Goal: Task Accomplishment & Management: Manage account settings

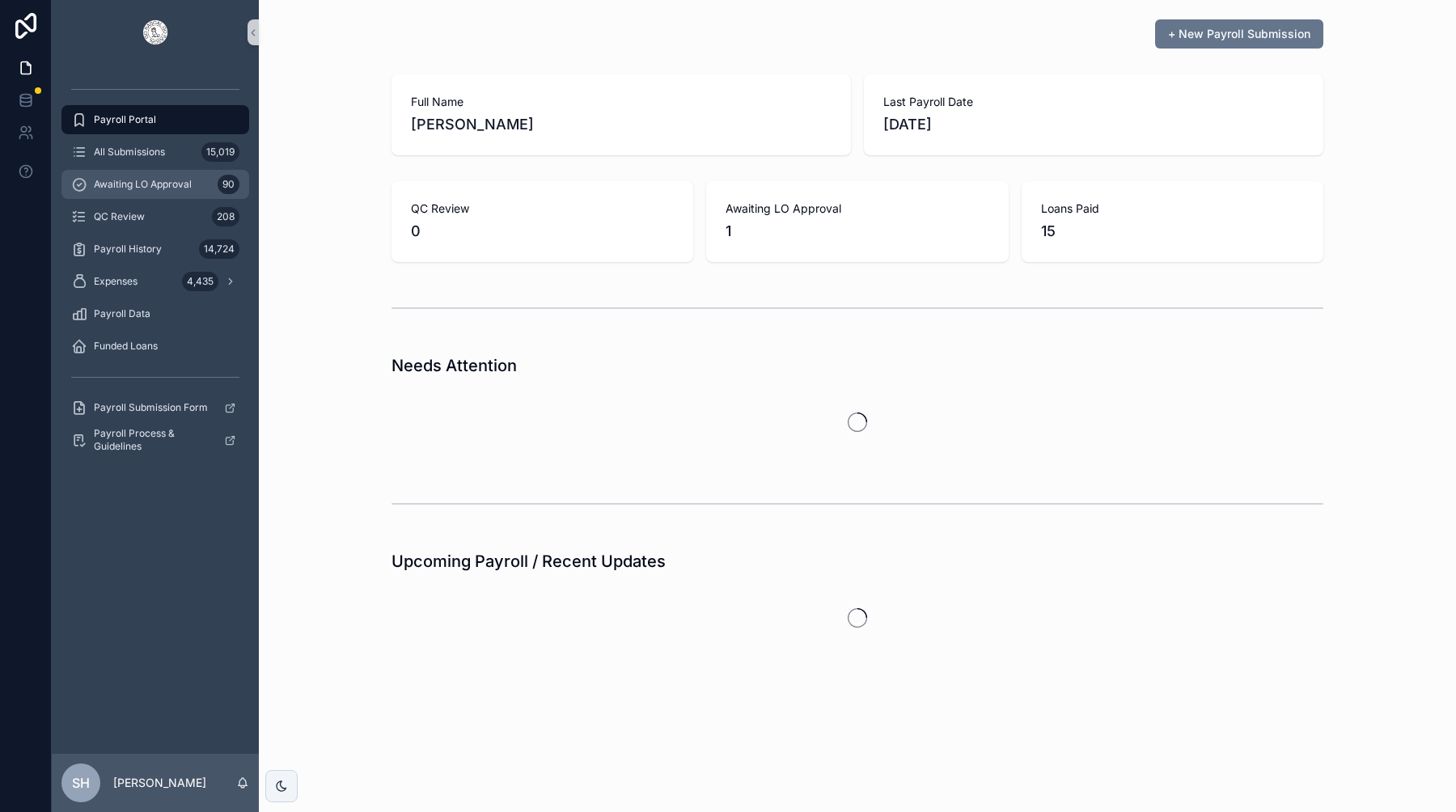
click at [164, 181] on span "Awaiting LO Approval" at bounding box center [143, 184] width 98 height 13
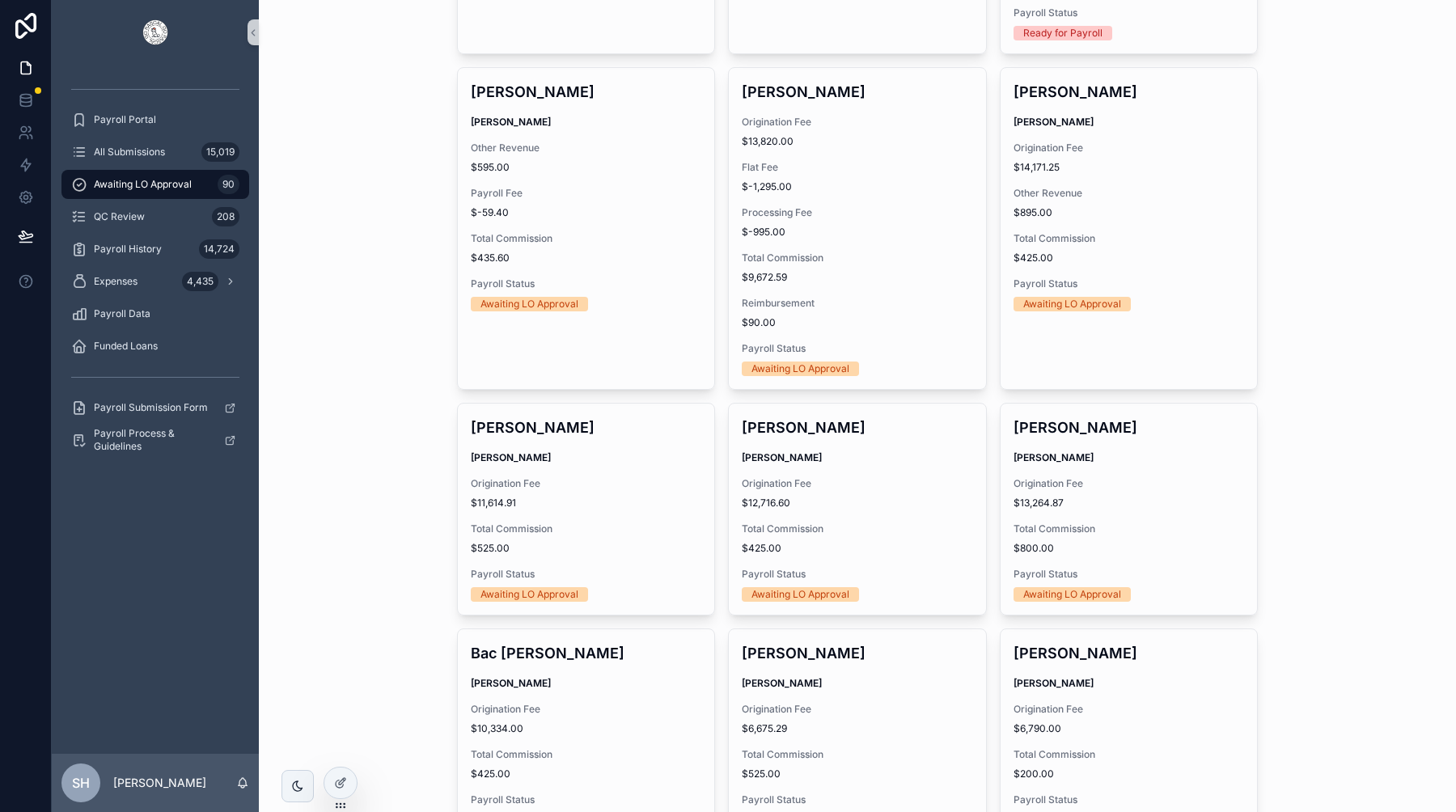
scroll to position [1615, 0]
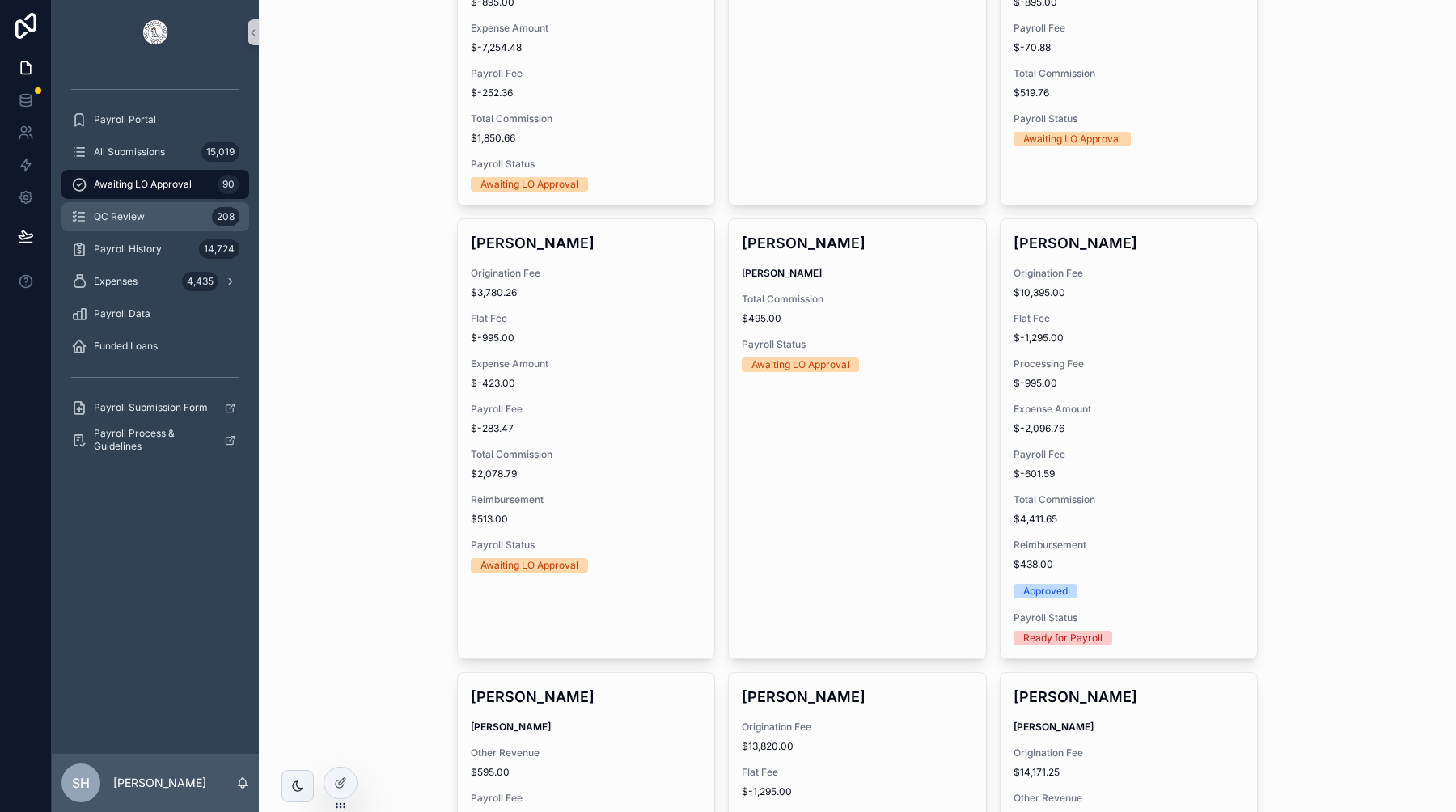
click at [153, 215] on div "QC Review 208" at bounding box center [155, 217] width 168 height 26
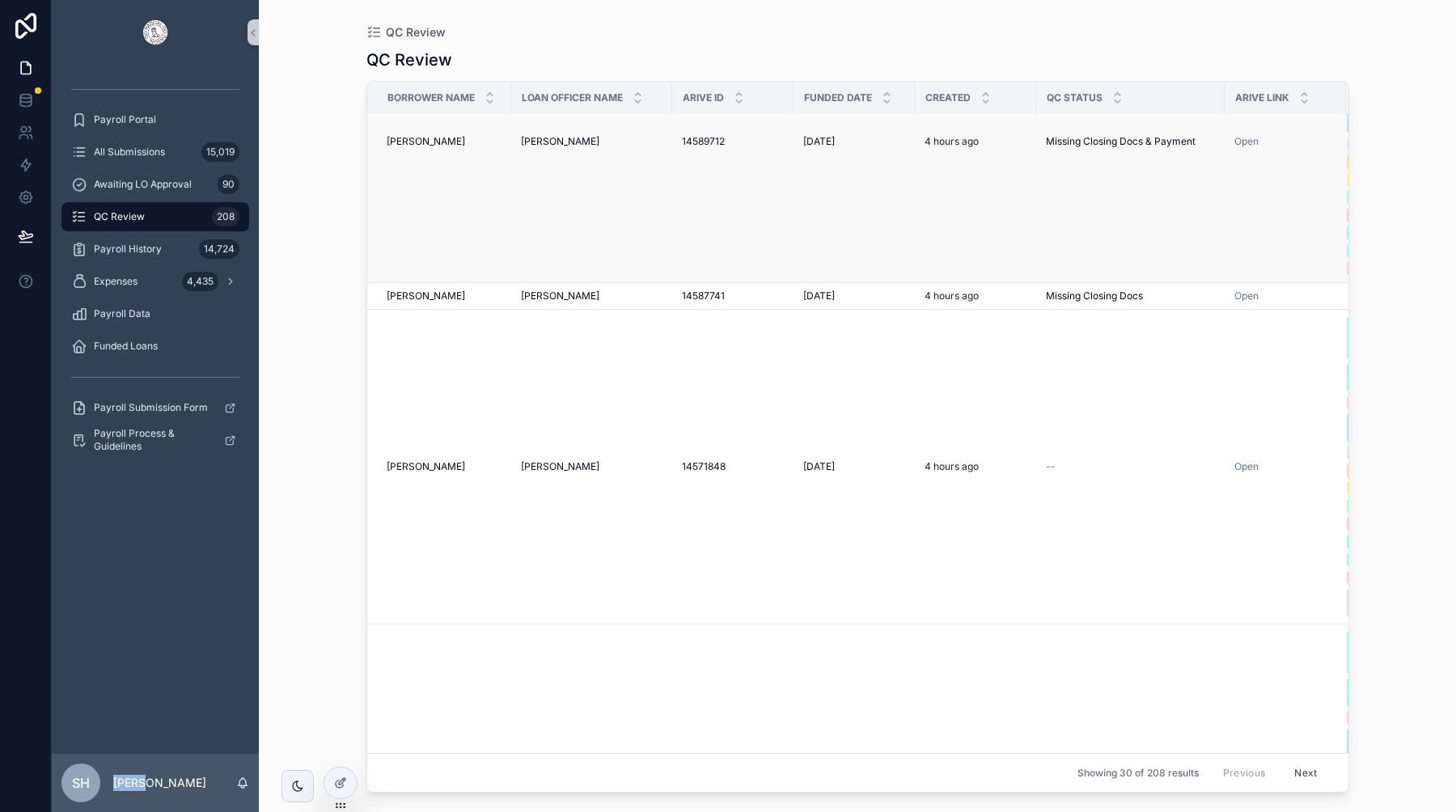
scroll to position [1816, 0]
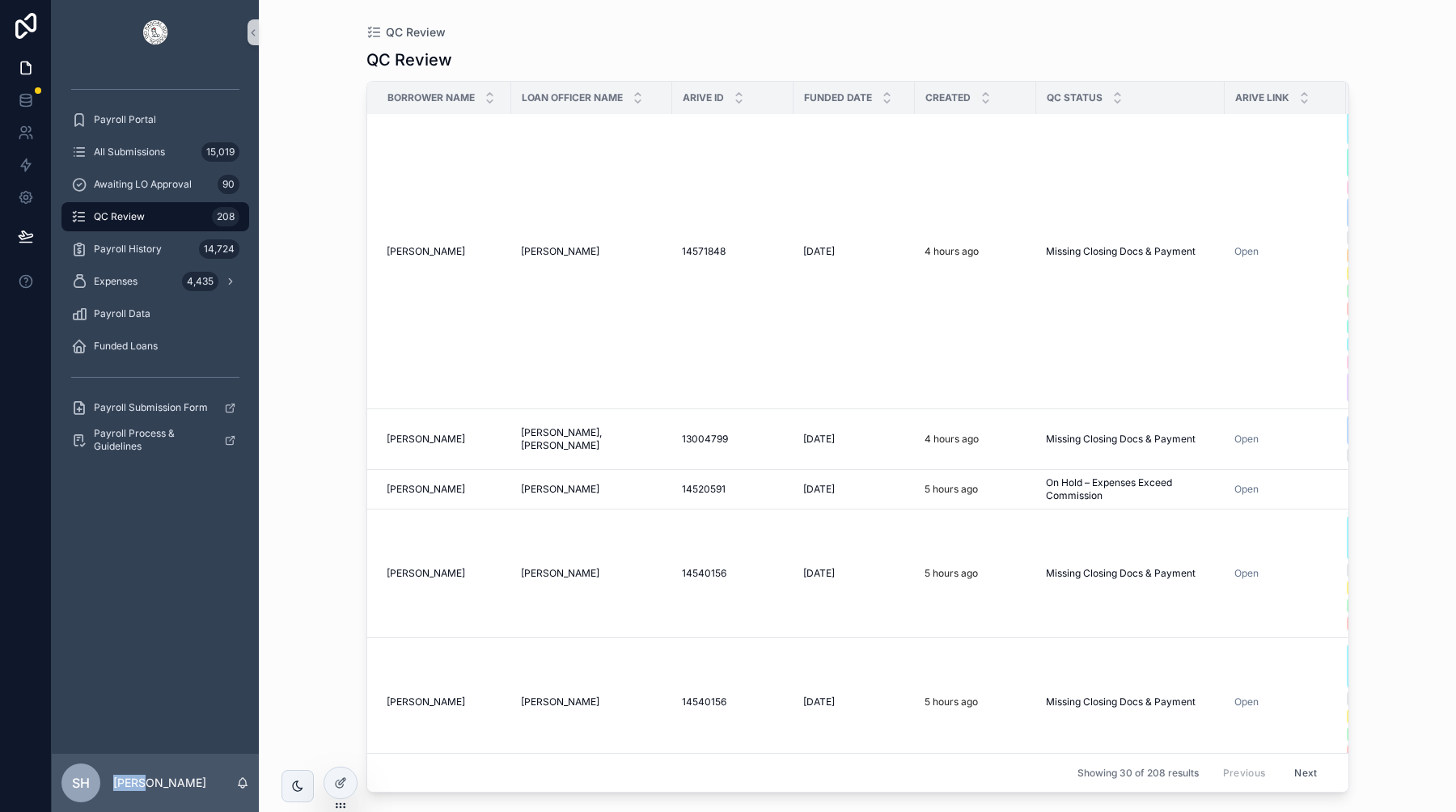
click at [1306, 766] on button "Next" at bounding box center [1305, 772] width 45 height 25
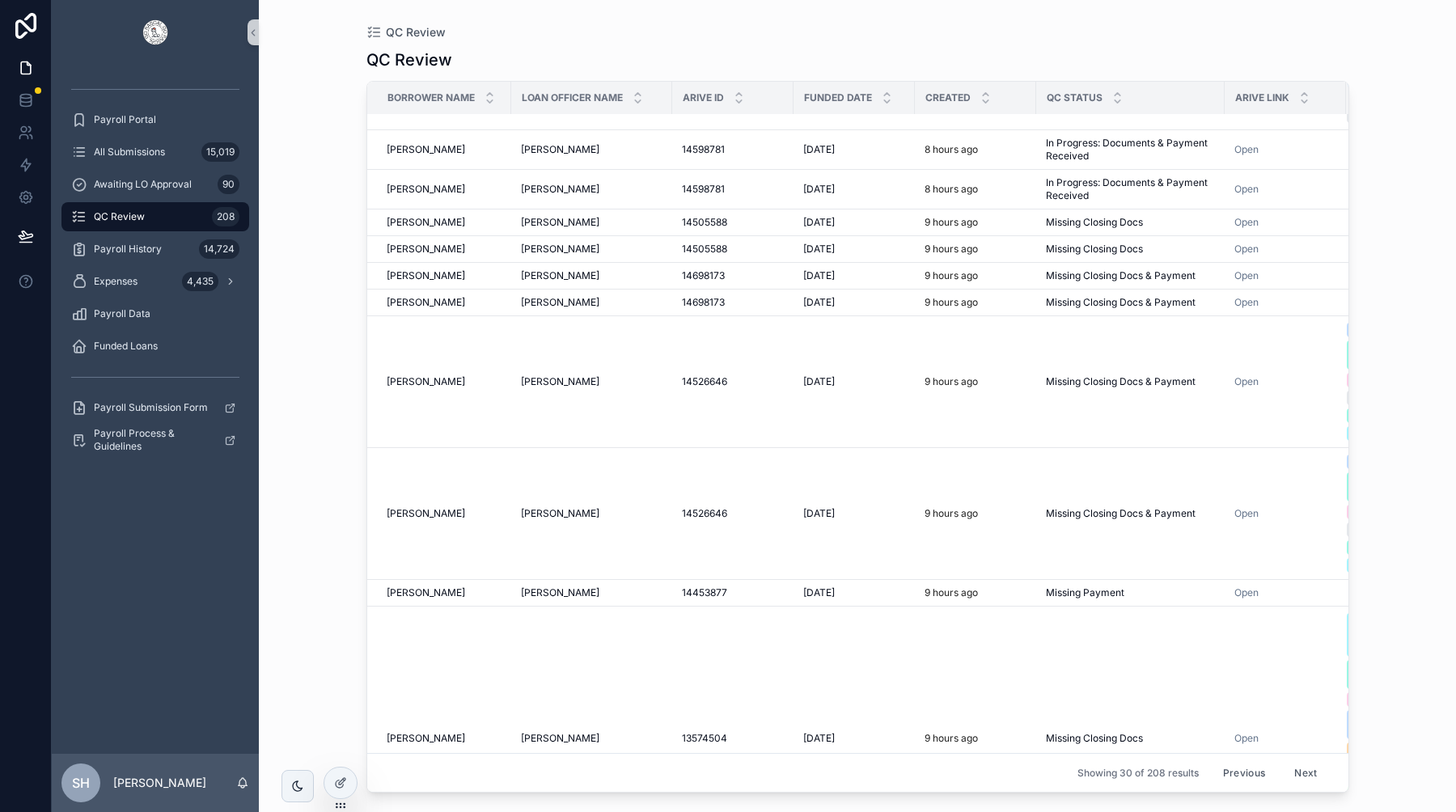
scroll to position [2408, 0]
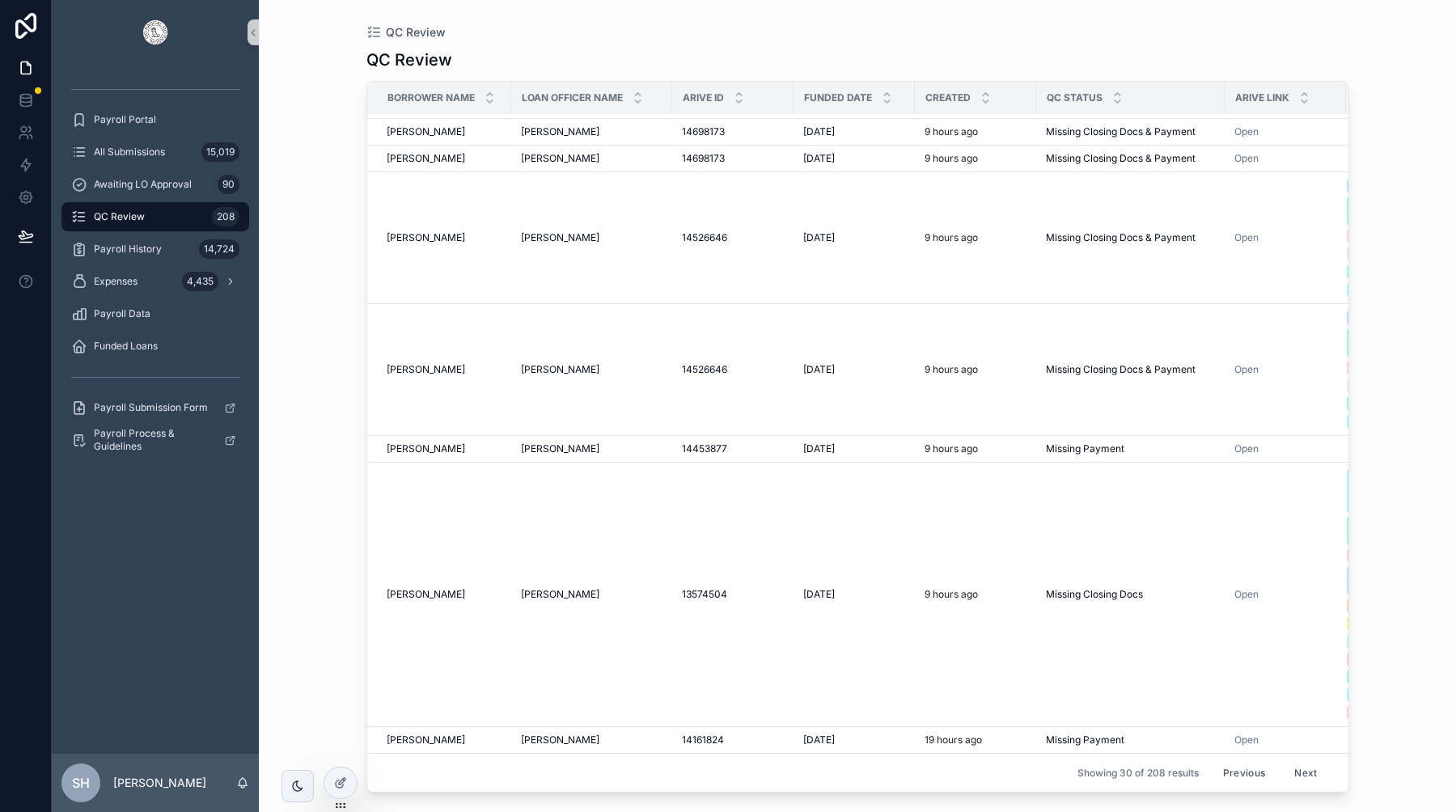
click at [1306, 768] on button "Next" at bounding box center [1305, 772] width 45 height 25
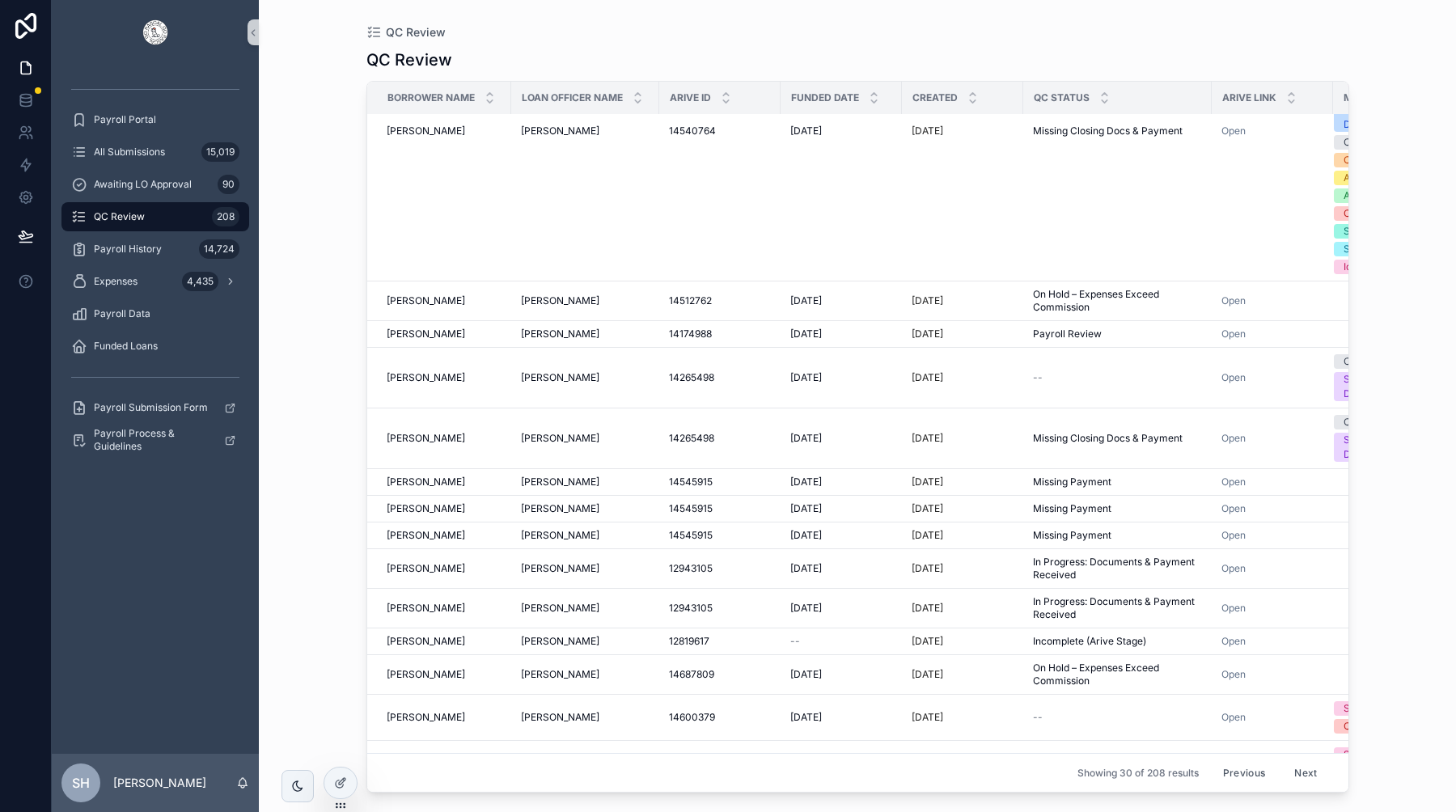
scroll to position [906, 0]
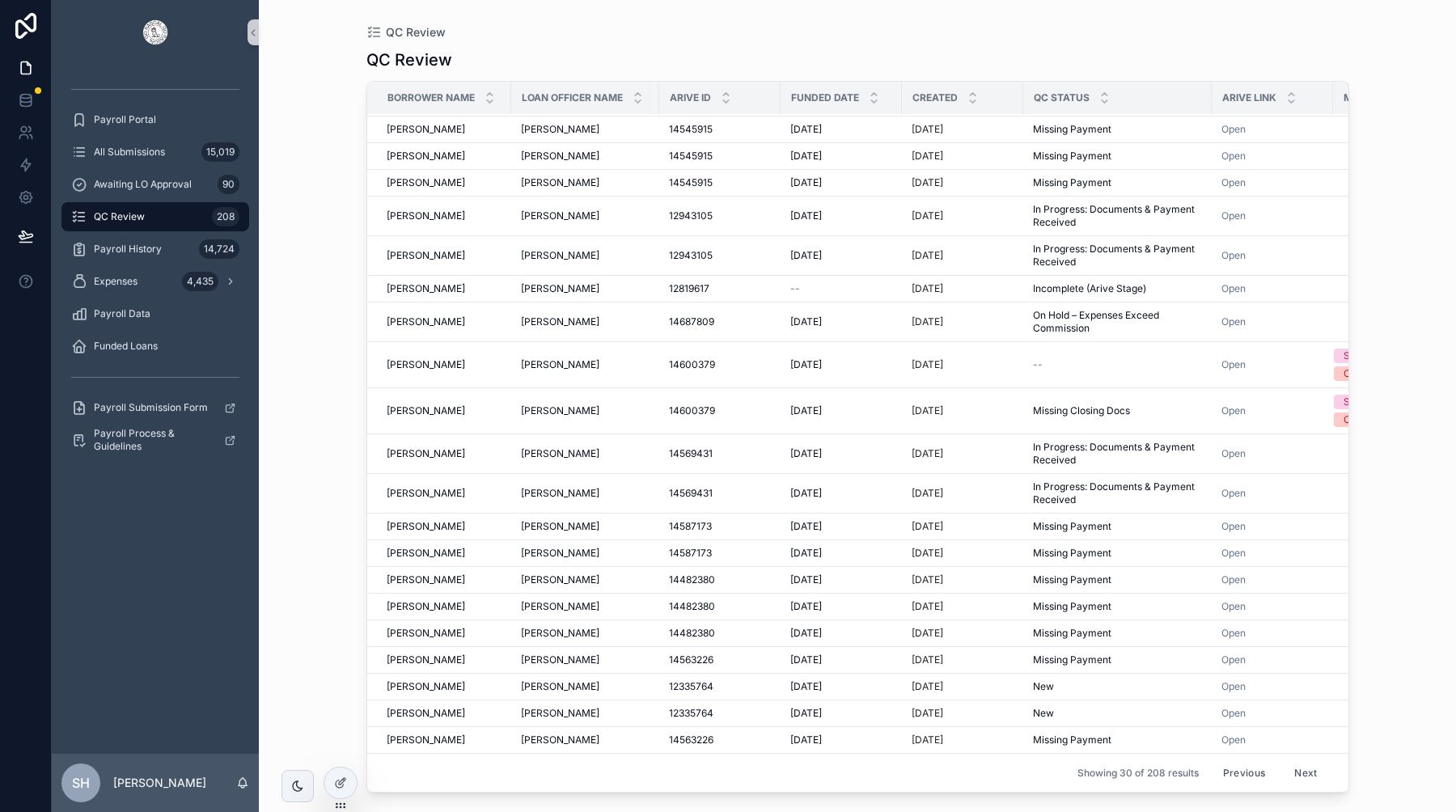
click at [1233, 771] on button "Previous" at bounding box center [1245, 772] width 65 height 25
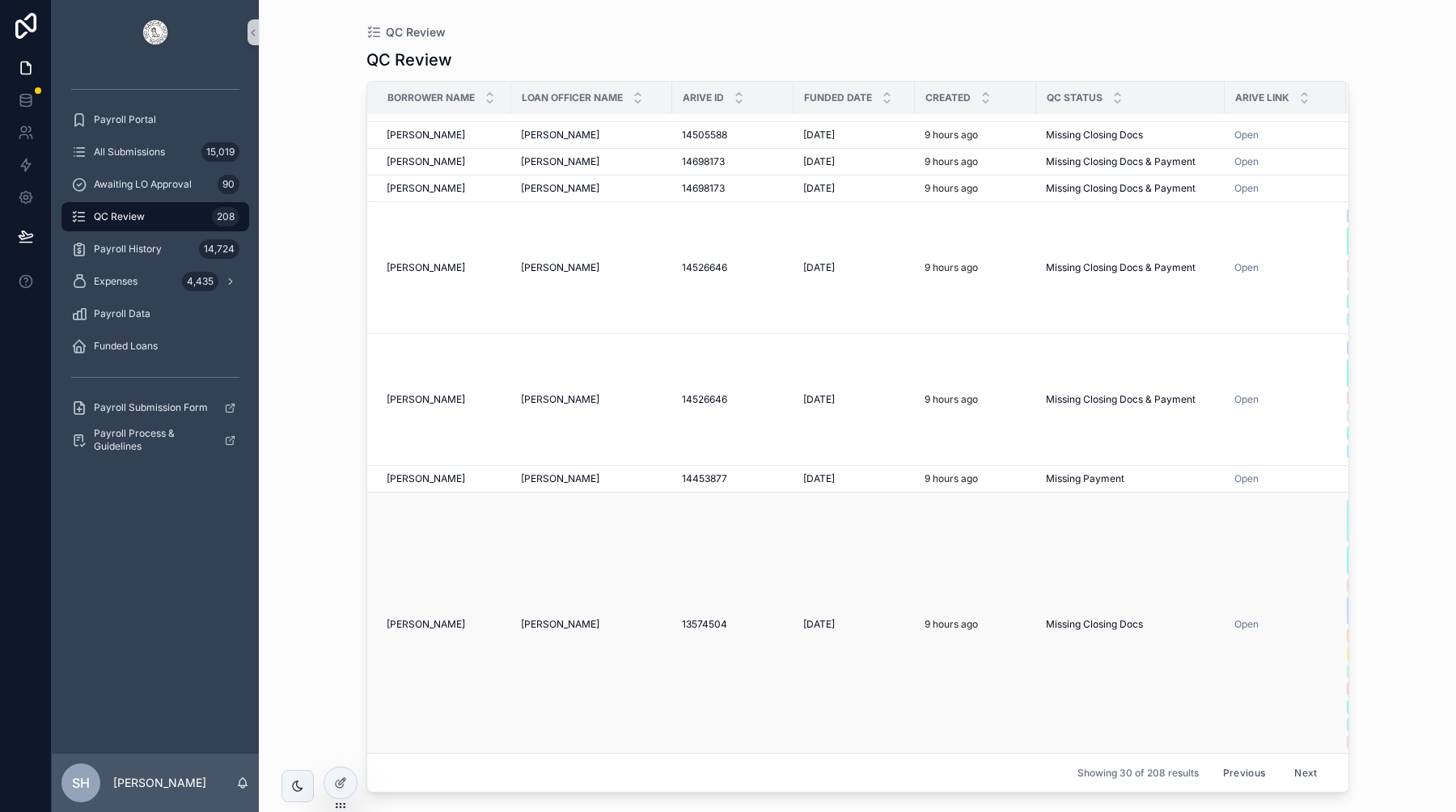
scroll to position [2408, 0]
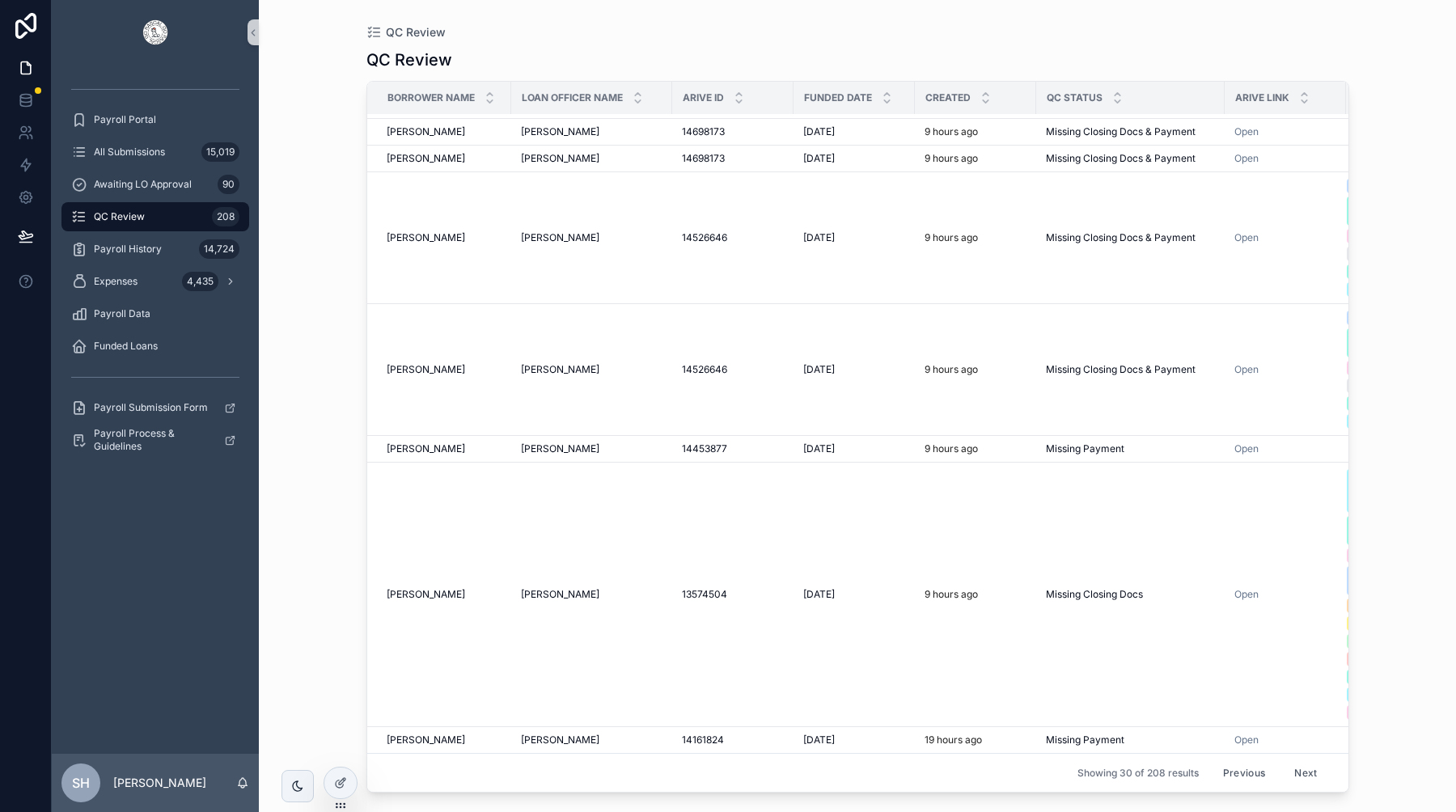
click at [1302, 768] on button "Next" at bounding box center [1305, 772] width 45 height 25
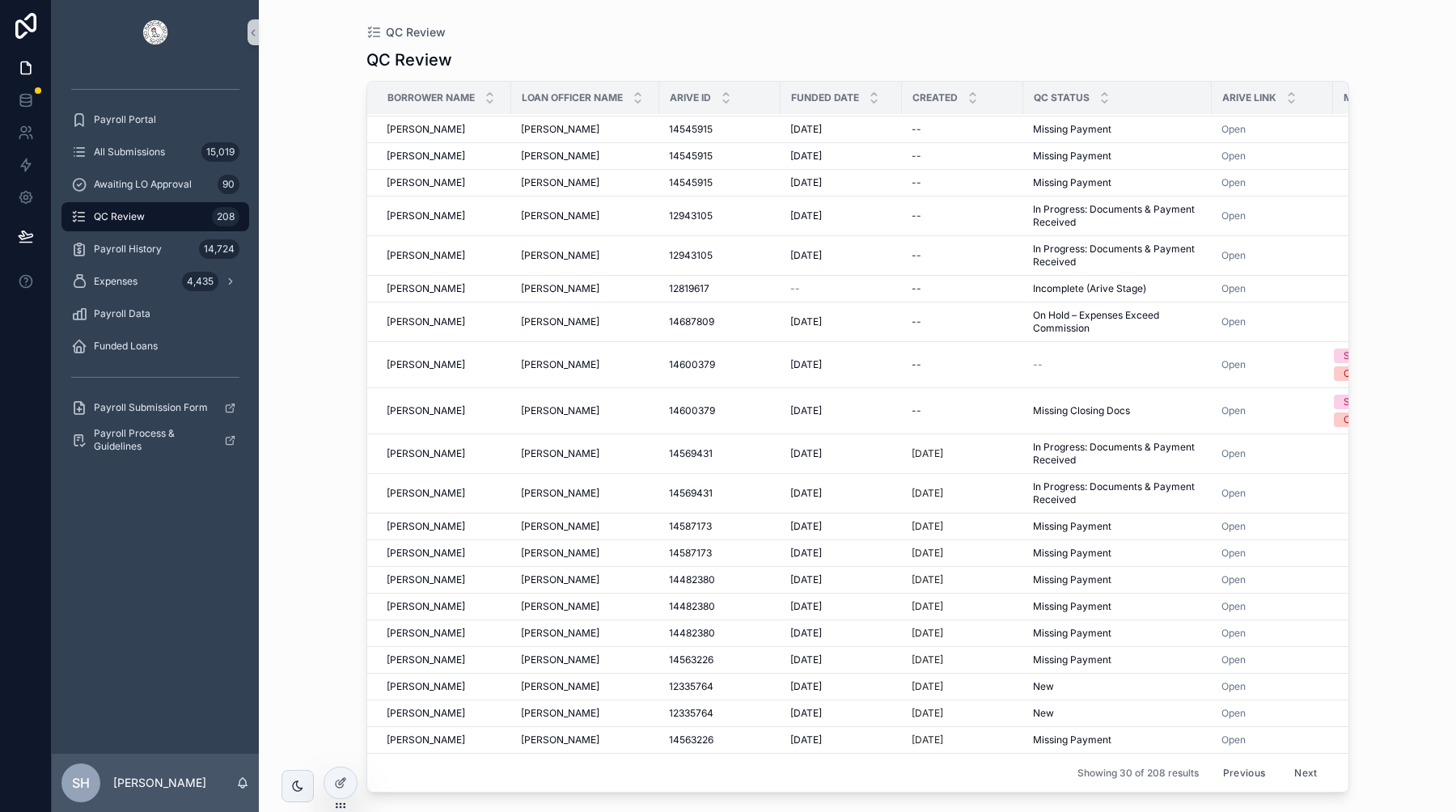
scroll to position [906, 0]
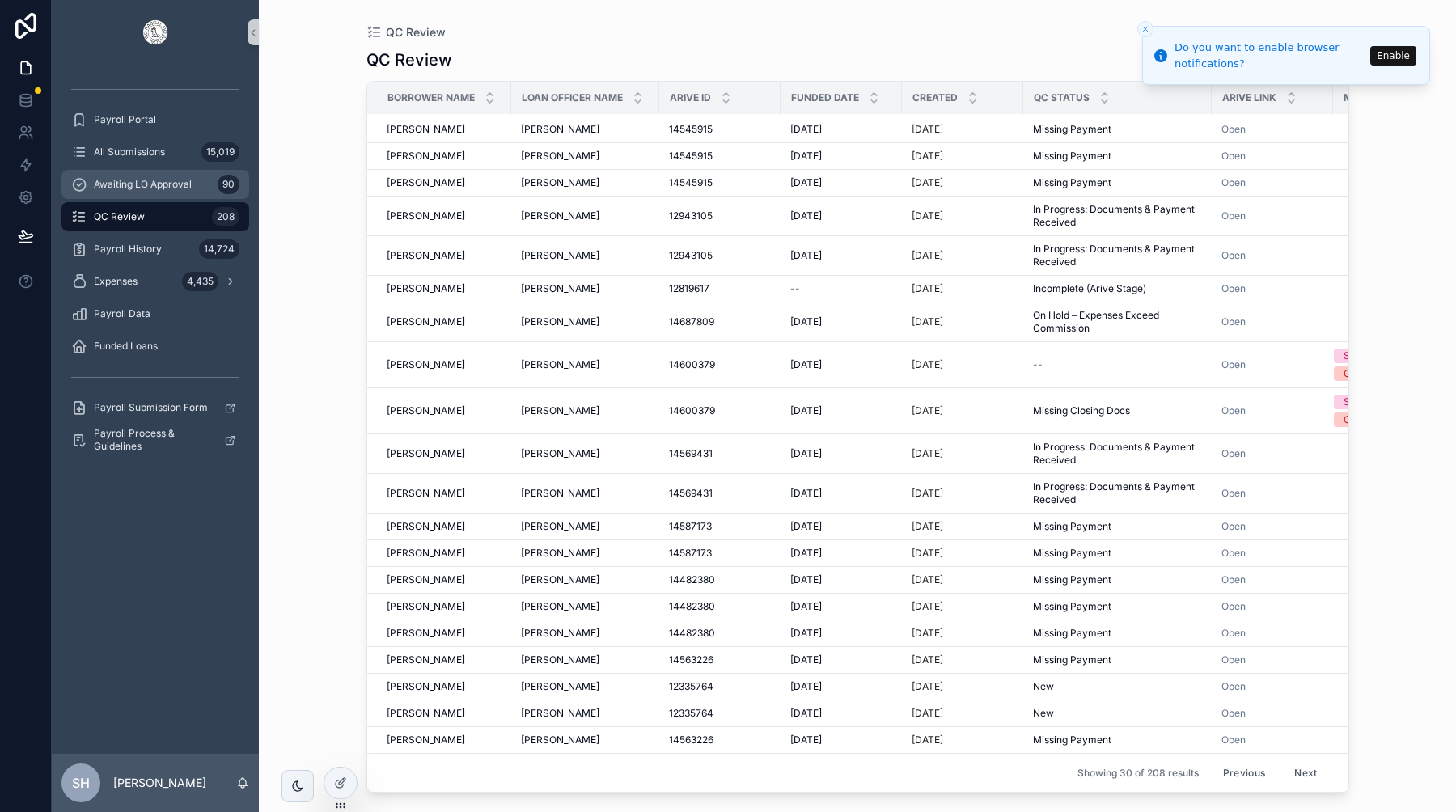
click at [181, 193] on div "Awaiting LO Approval 90" at bounding box center [155, 184] width 168 height 26
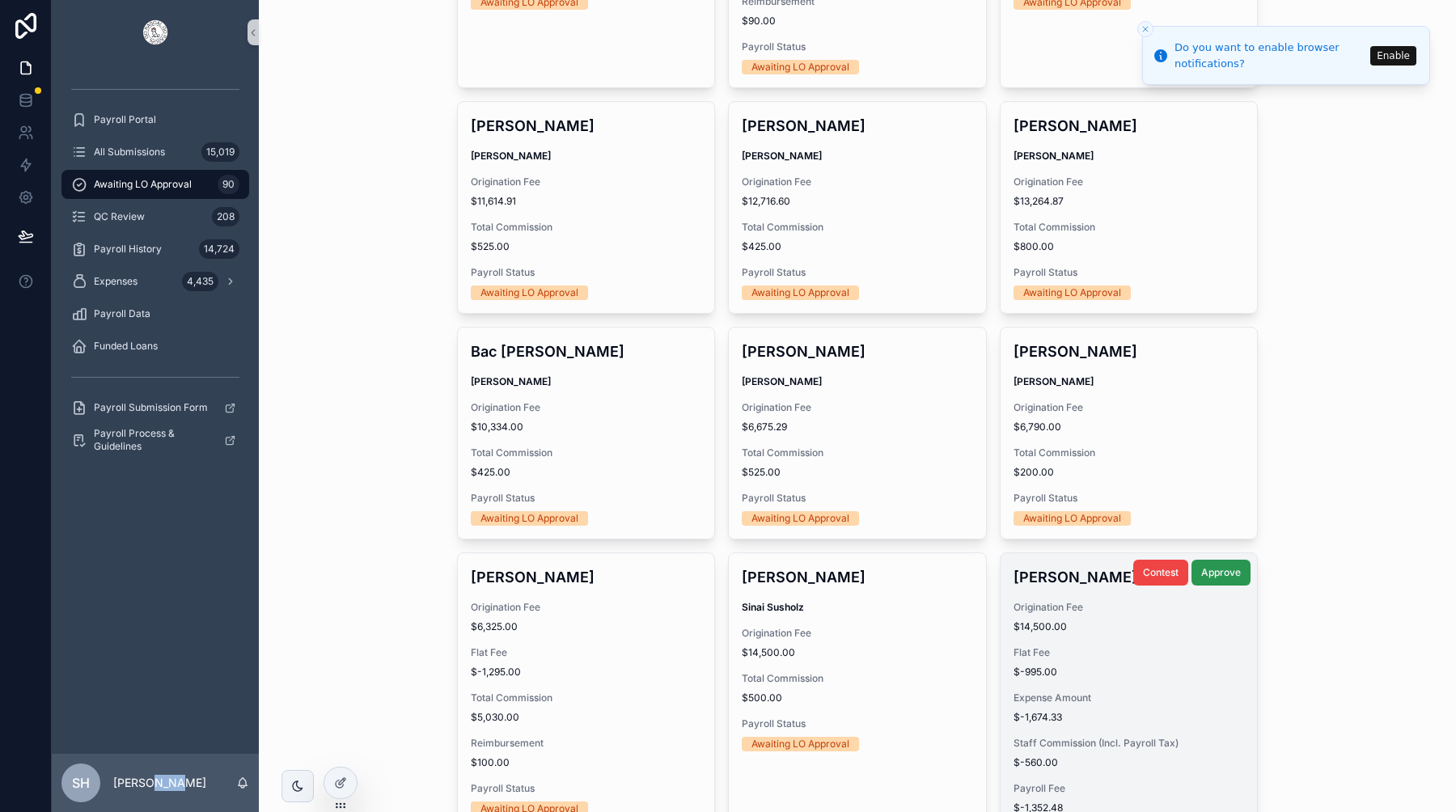
scroll to position [2777, 0]
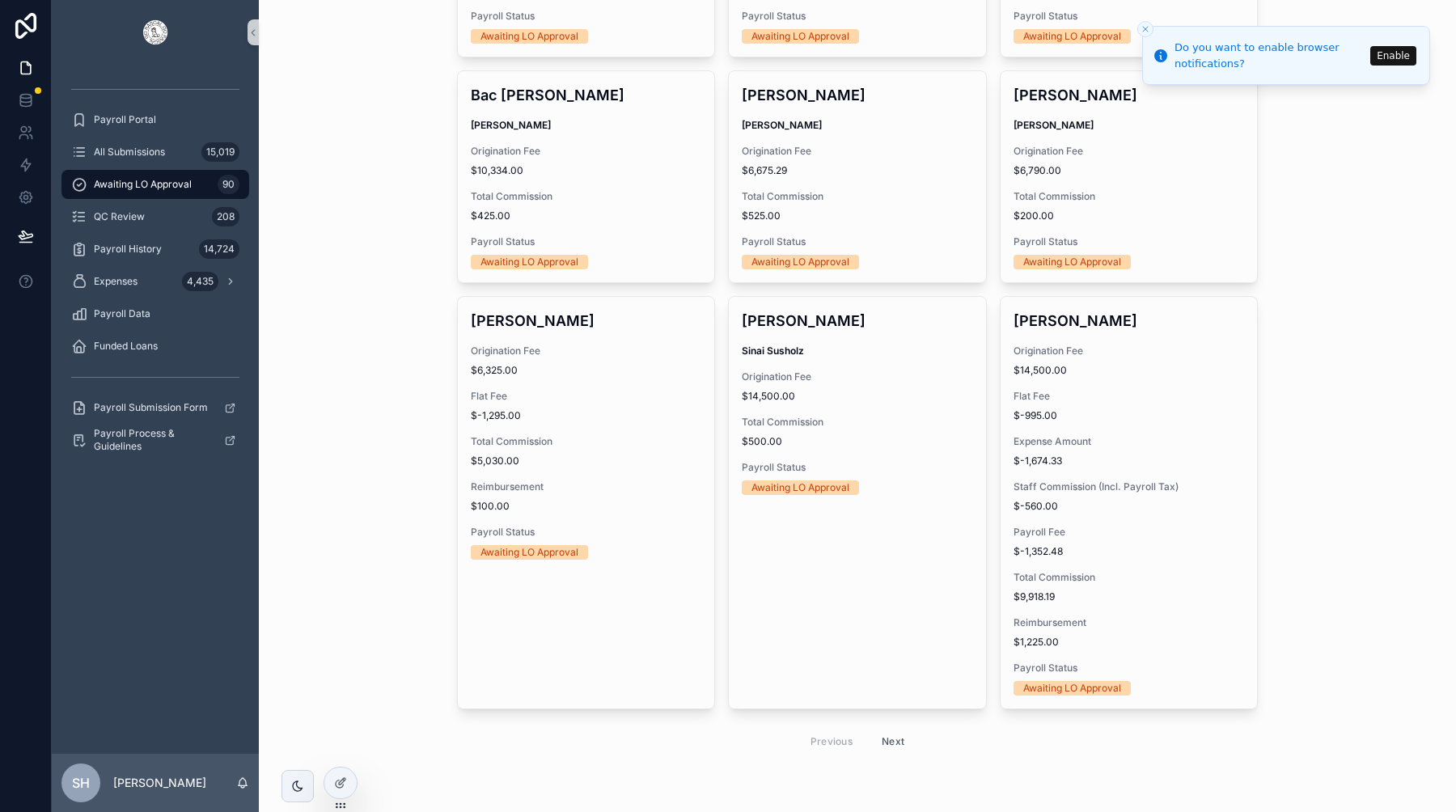
click at [917, 737] on div "Previous Next" at bounding box center [858, 741] width 801 height 38
click at [893, 740] on button "Next" at bounding box center [893, 741] width 45 height 25
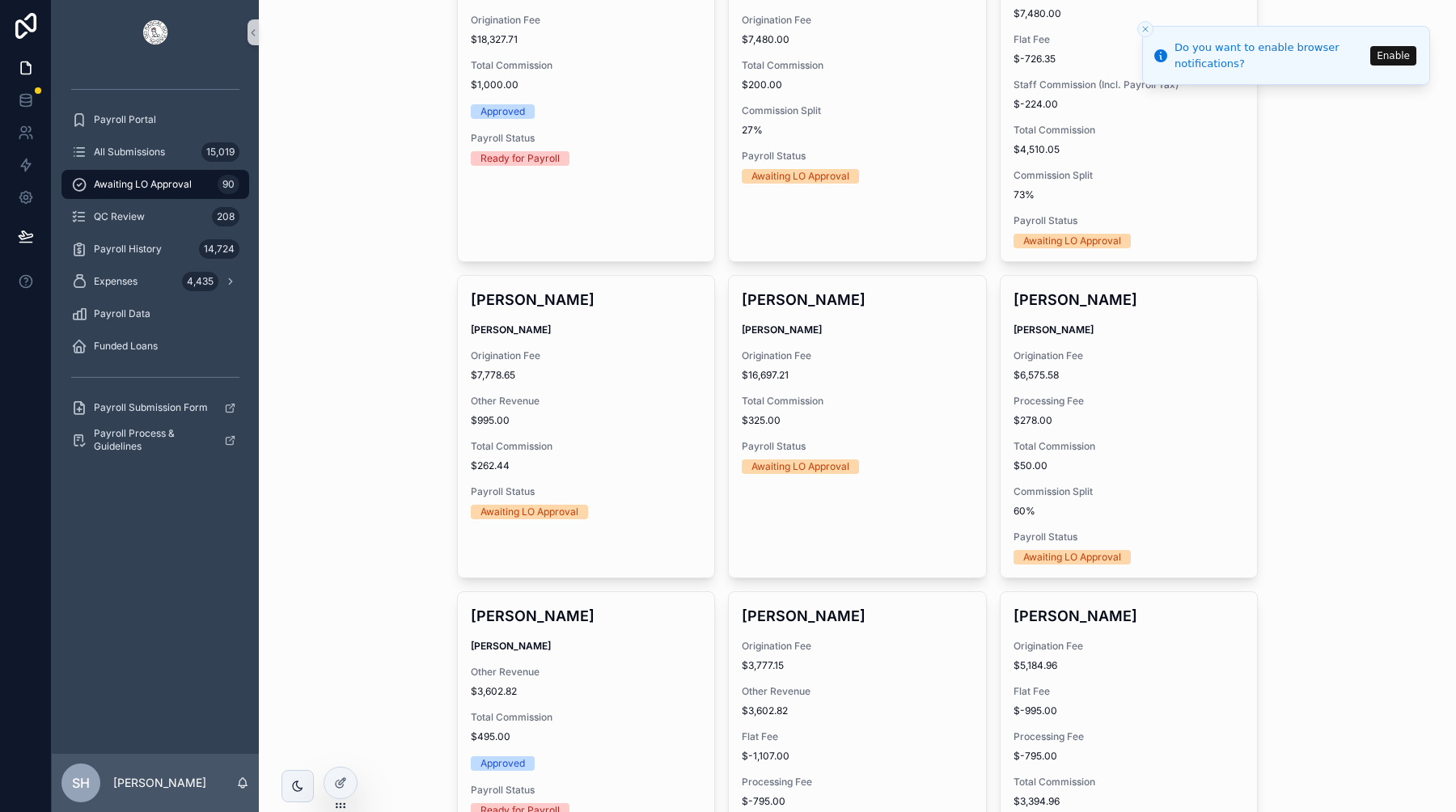
scroll to position [2997, 0]
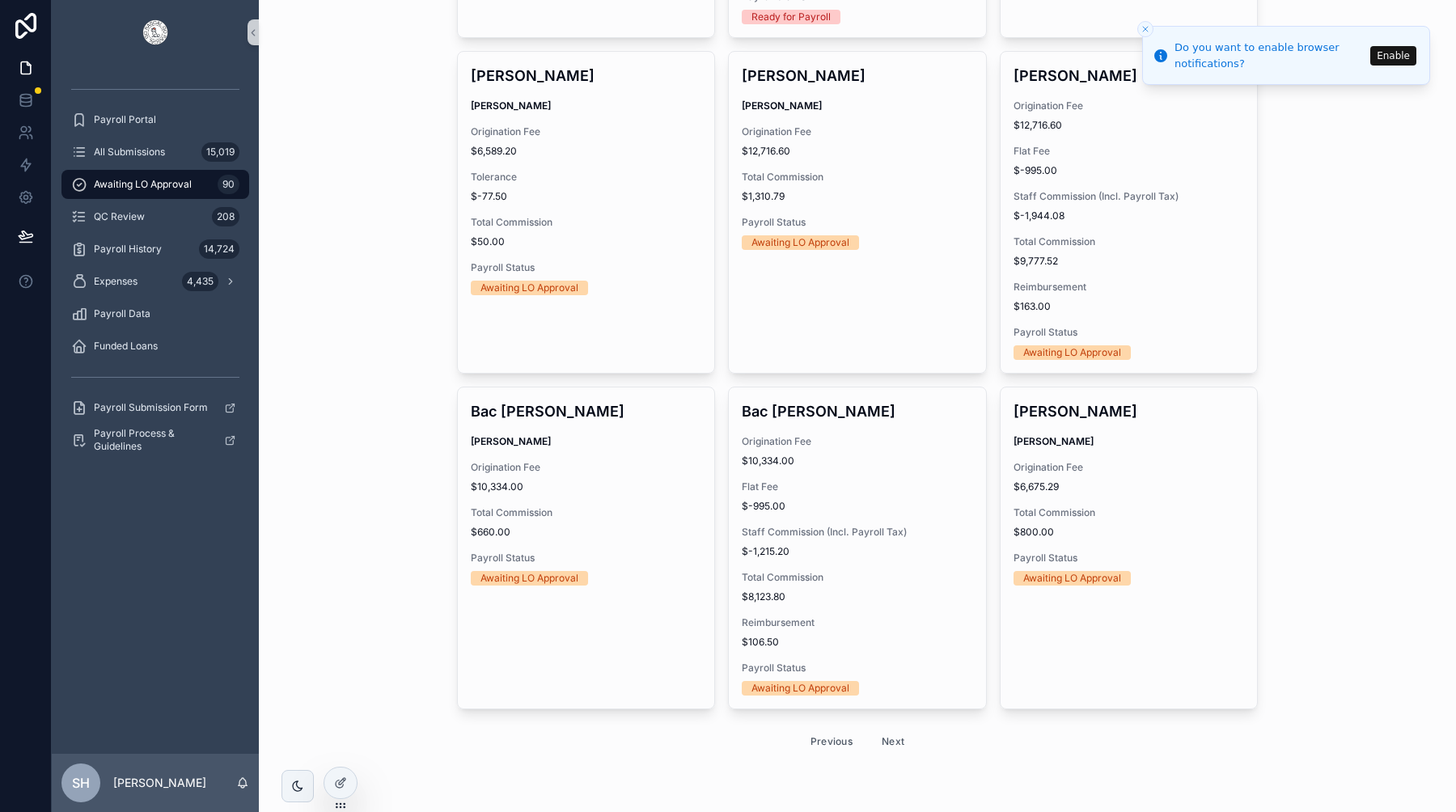
click at [843, 746] on button "Previous" at bounding box center [832, 741] width 65 height 25
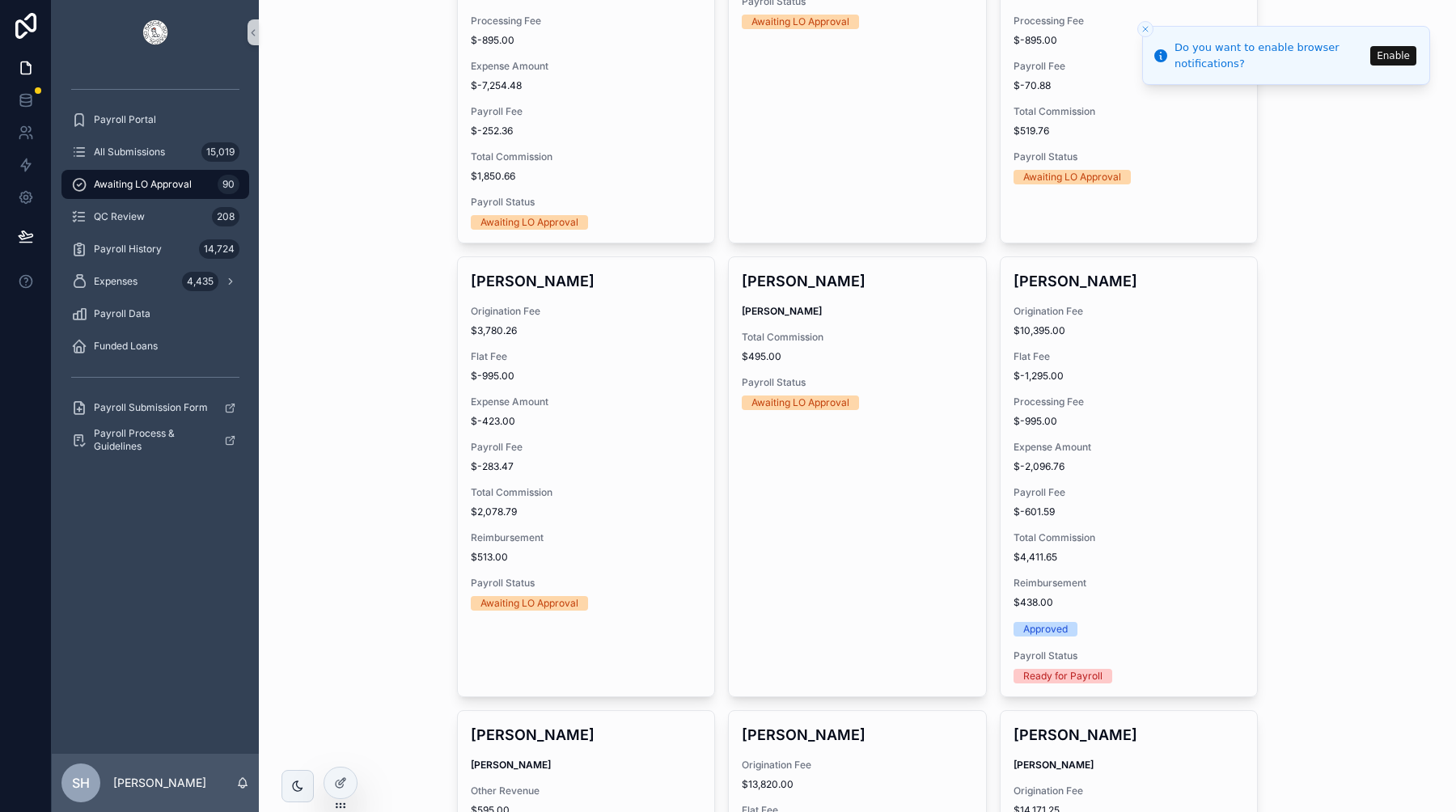
scroll to position [1578, 0]
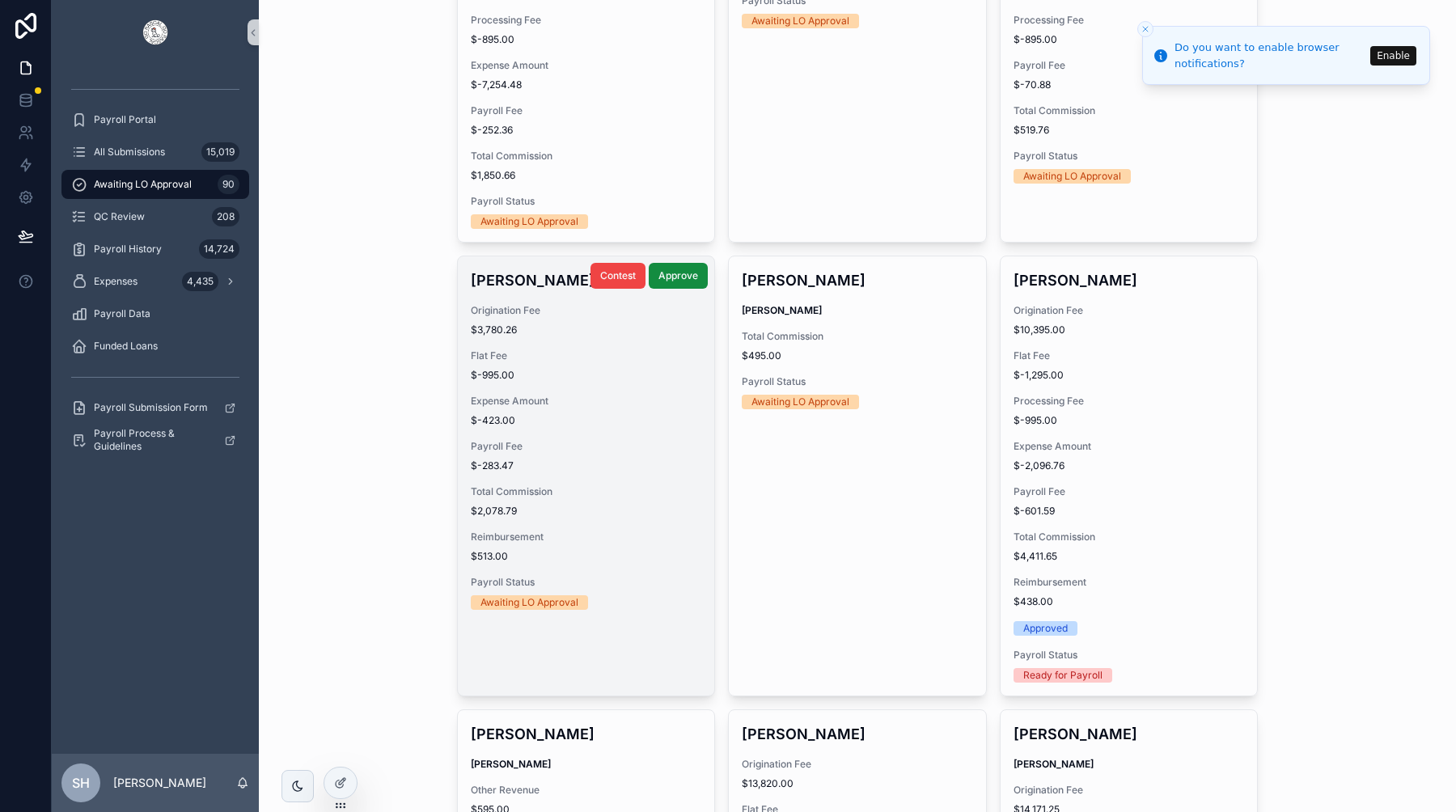
click at [559, 418] on span "$-423.00" at bounding box center [586, 421] width 231 height 13
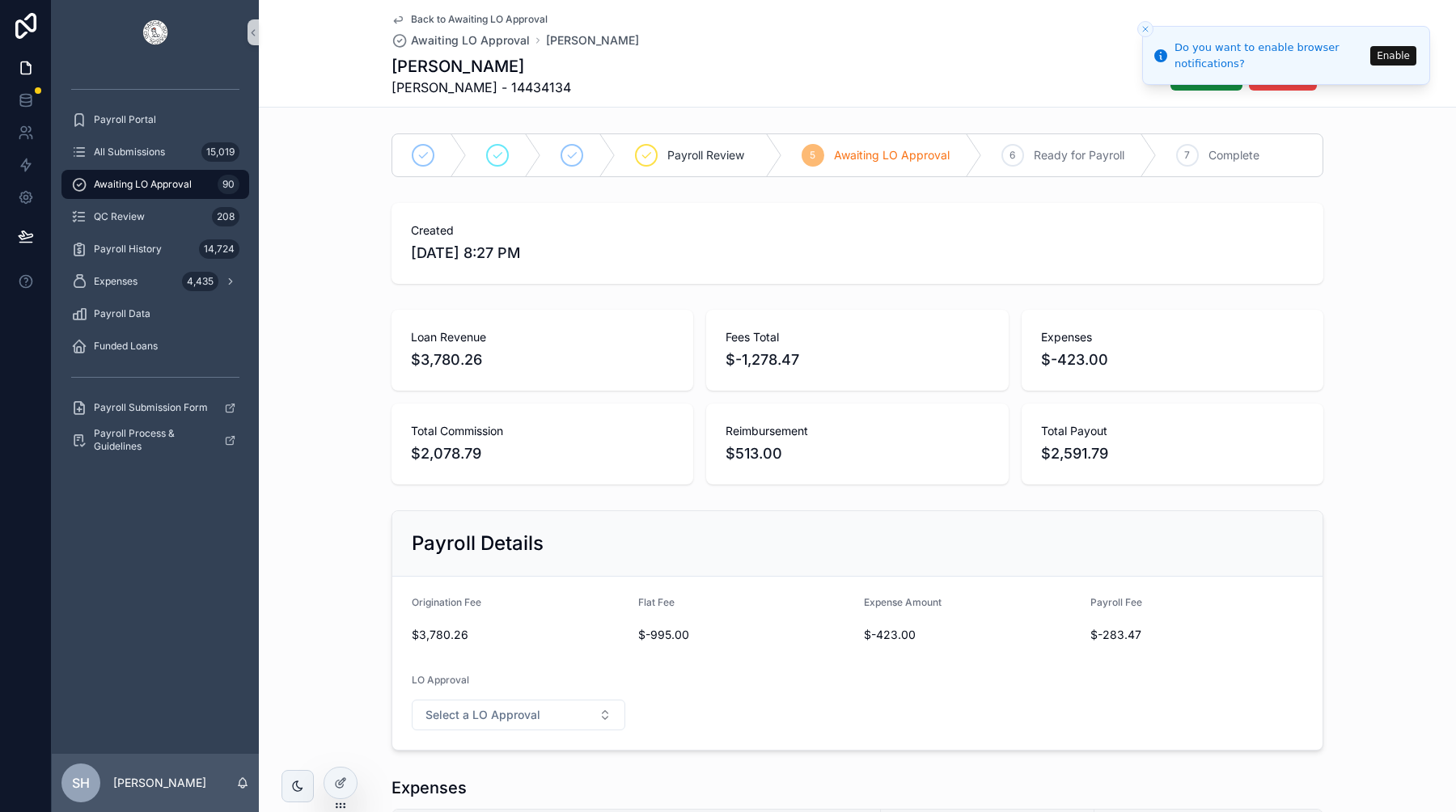
click at [1143, 26] on icon "Close toast" at bounding box center [1145, 29] width 9 height 9
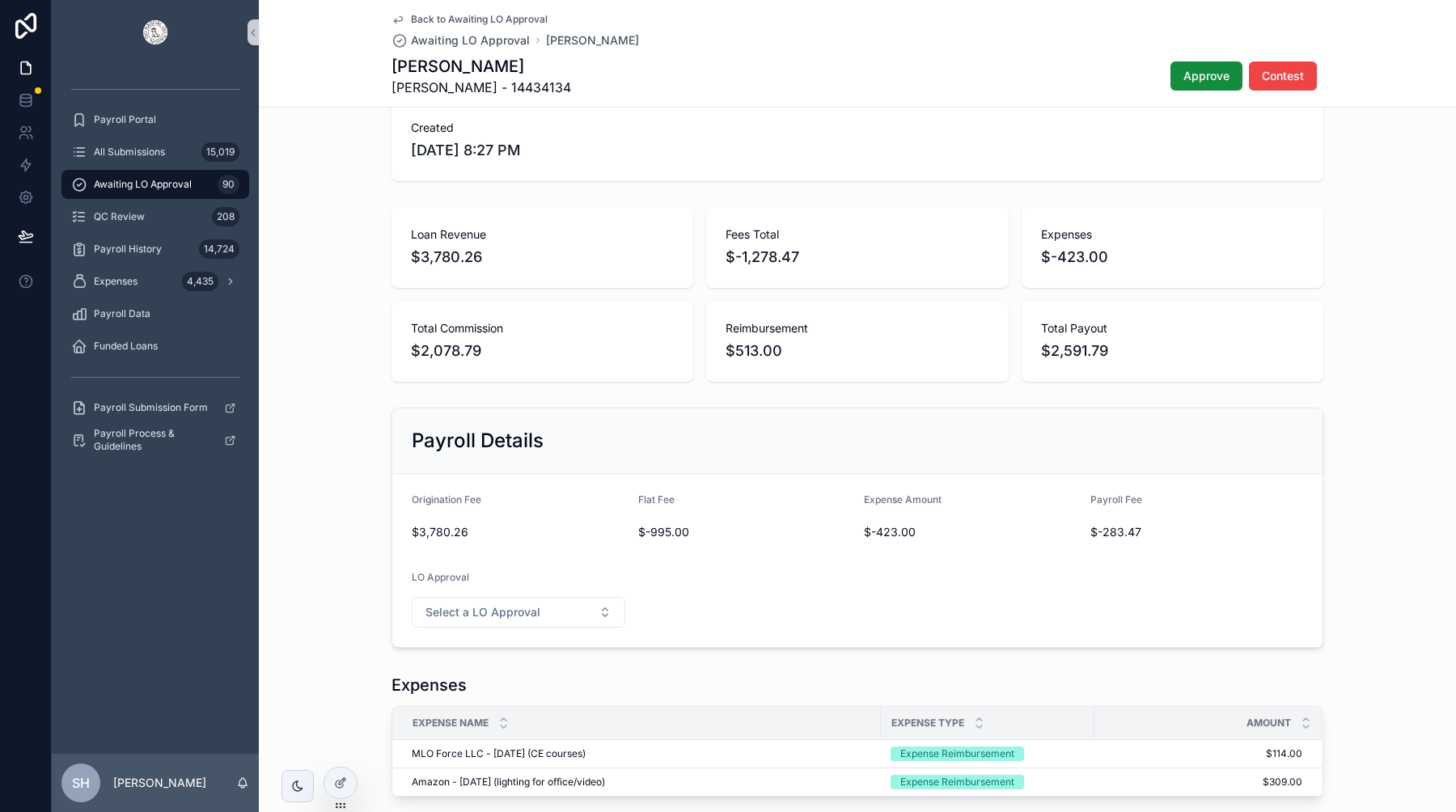
scroll to position [96, 0]
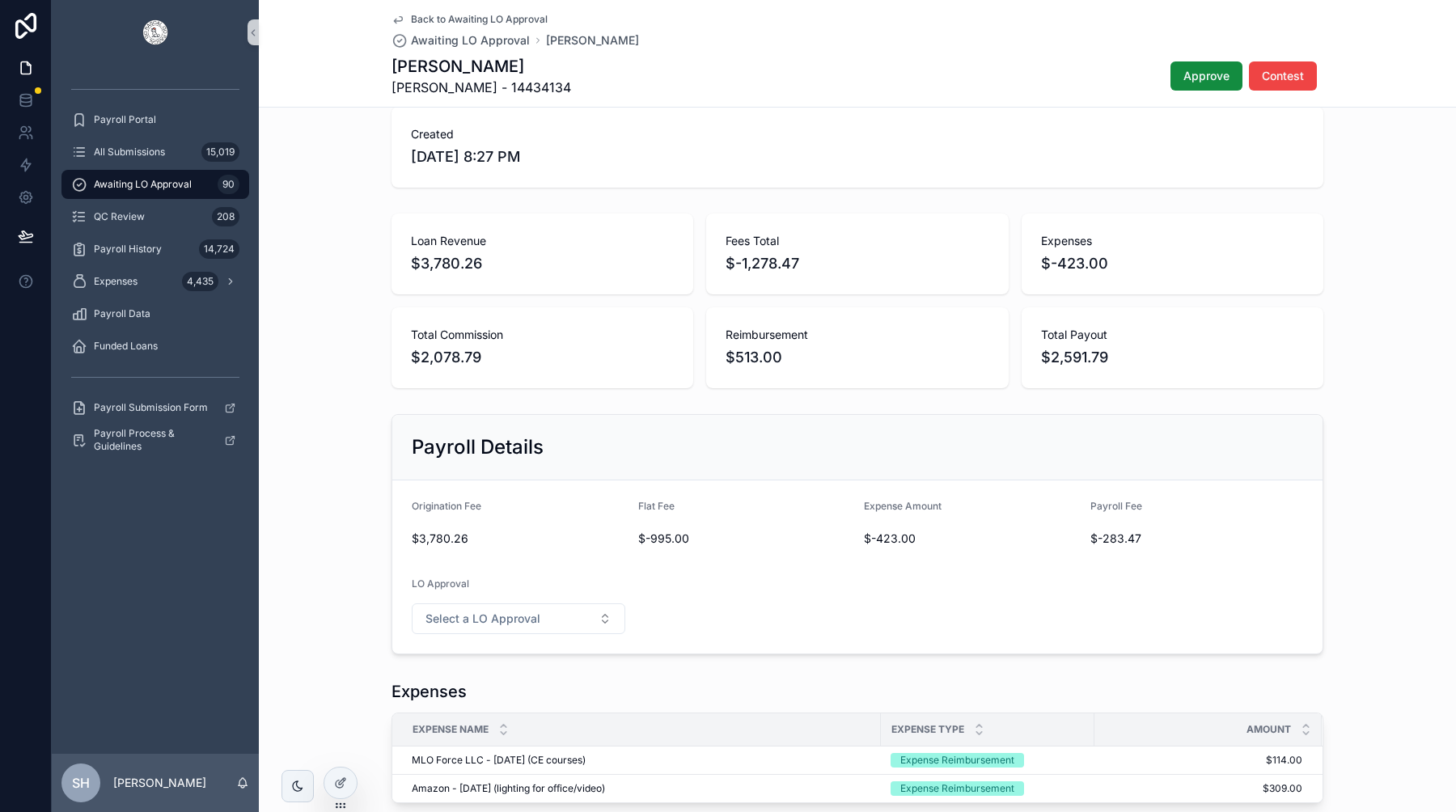
click at [1093, 269] on span "$-423.00" at bounding box center [1172, 263] width 262 height 22
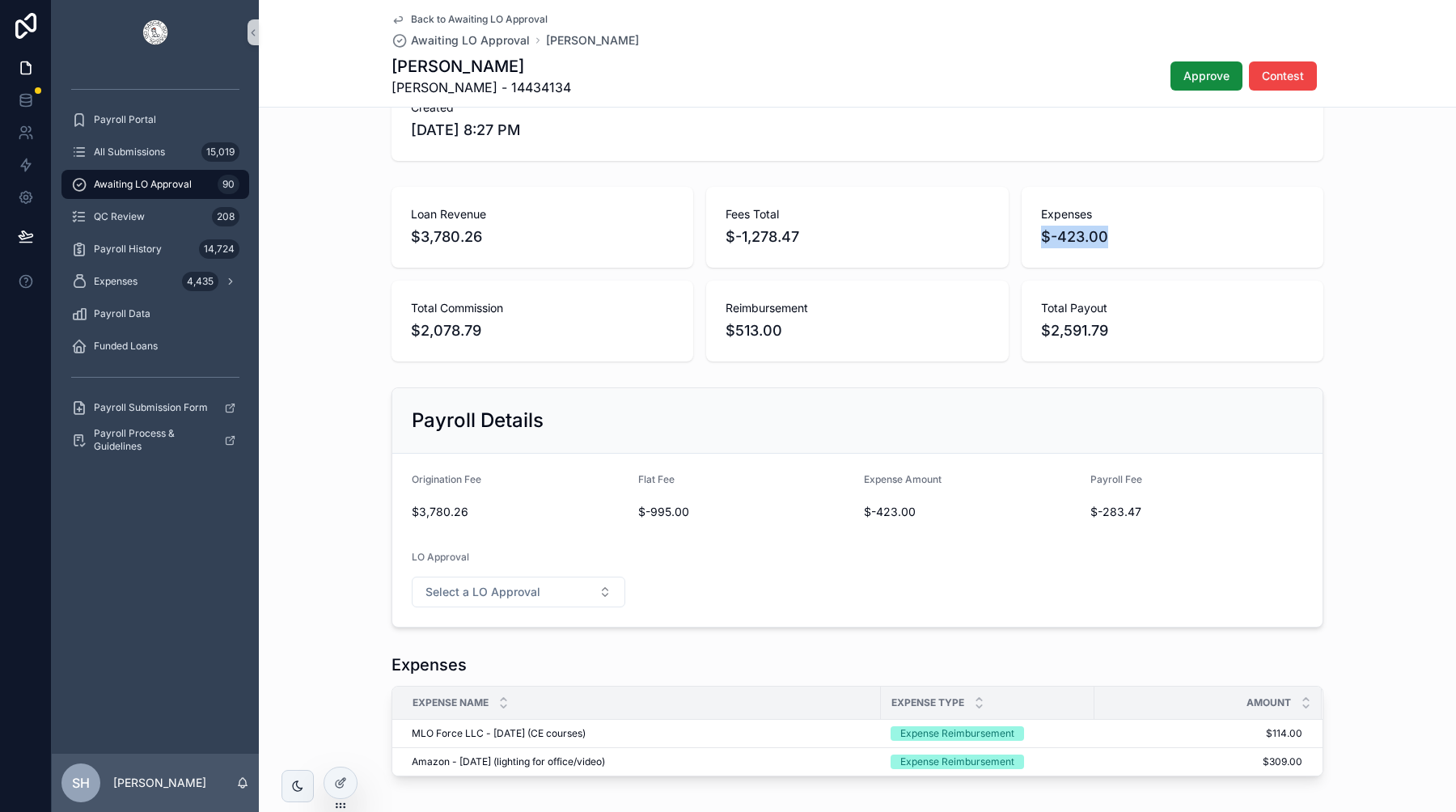
scroll to position [159, 0]
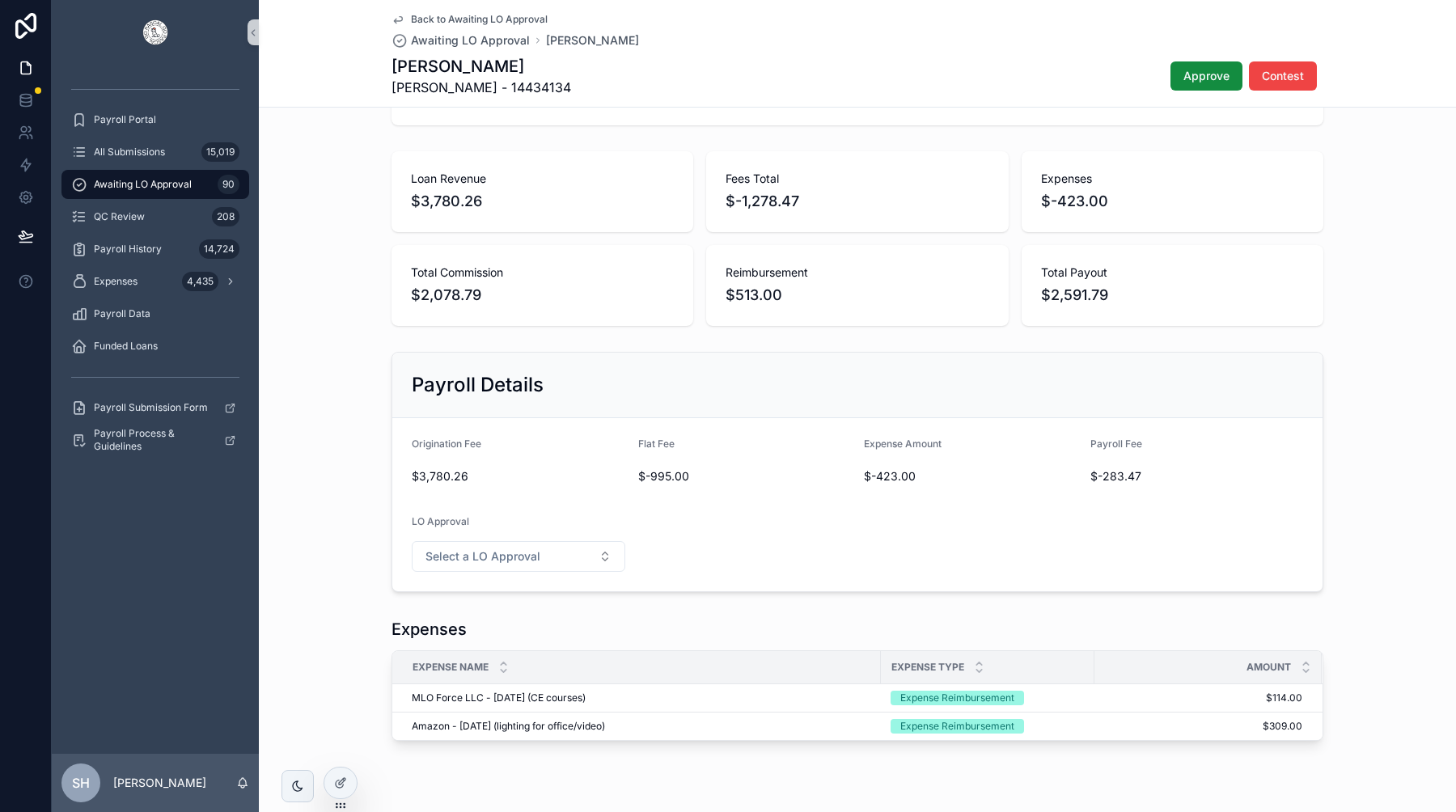
click at [891, 482] on span "$-423.00" at bounding box center [971, 476] width 213 height 16
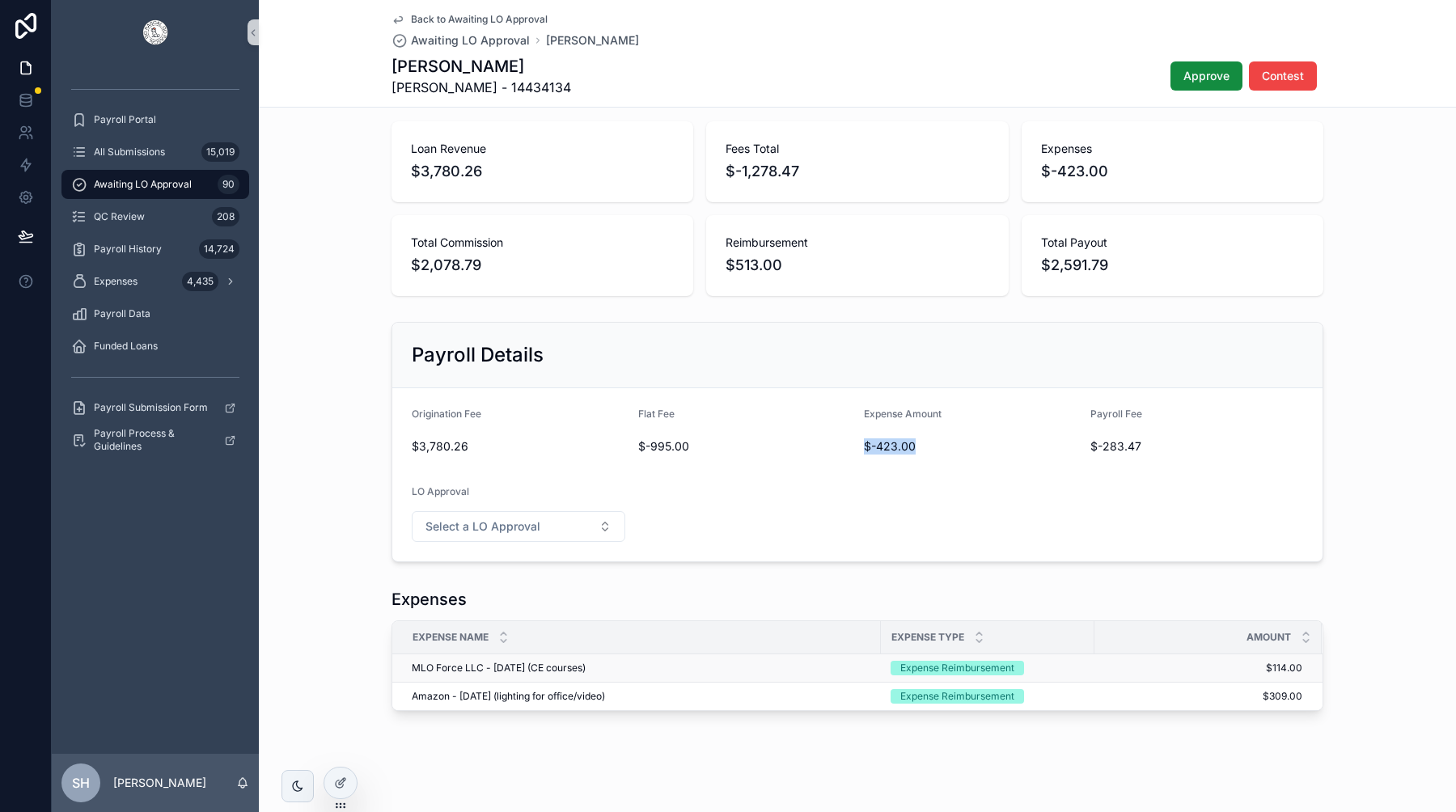
scroll to position [185, 0]
click at [767, 263] on span "$513.00" at bounding box center [856, 268] width 262 height 22
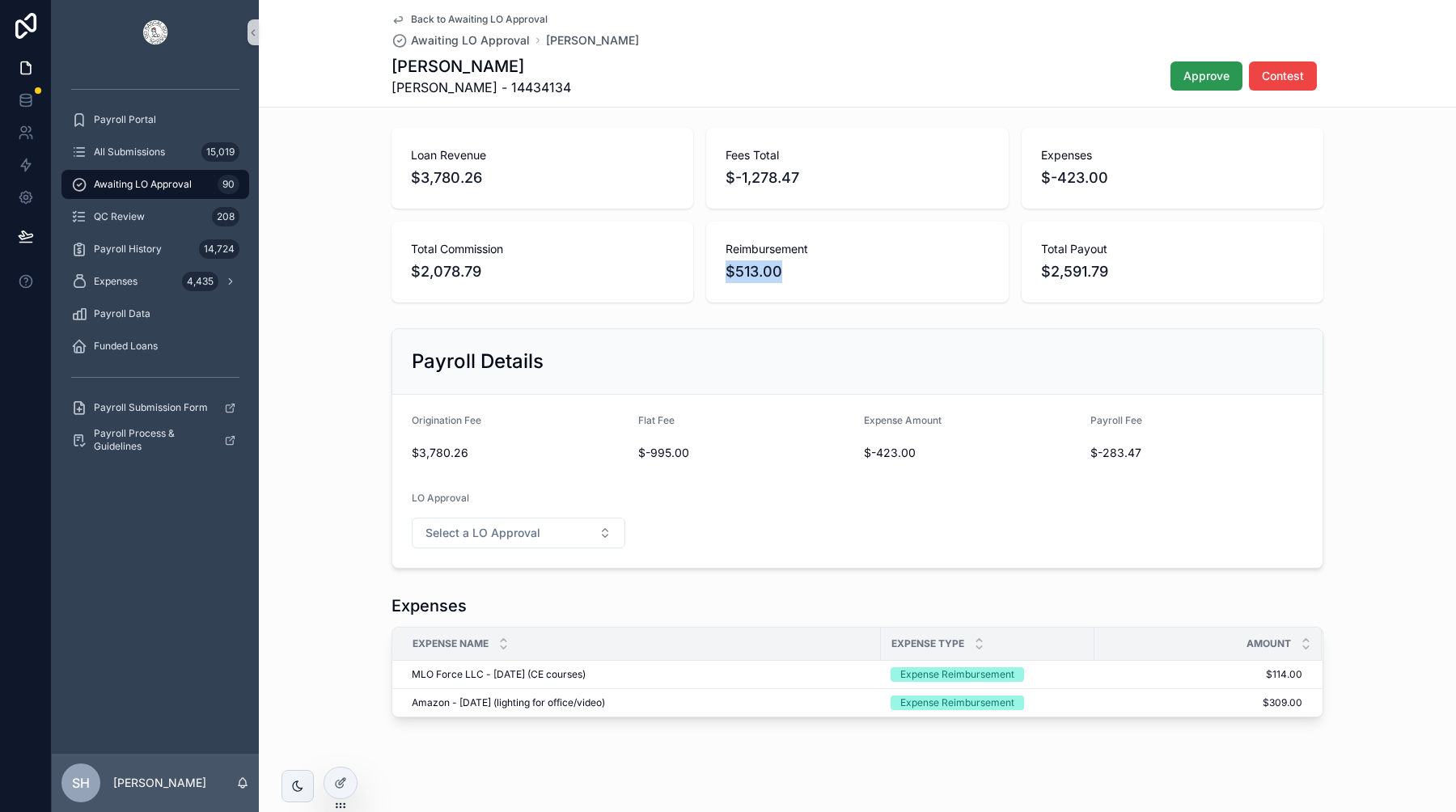
click at [1200, 81] on span "Approve" at bounding box center [1207, 75] width 46 height 16
